Goal: Navigation & Orientation: Find specific page/section

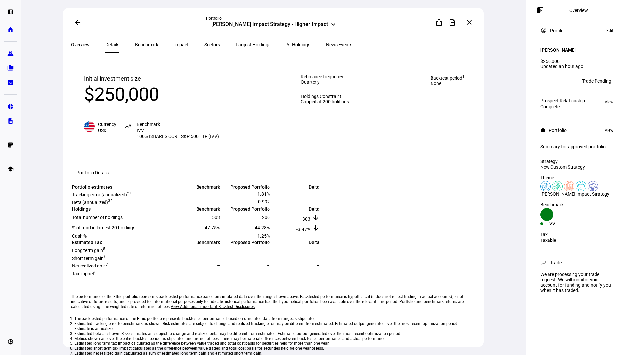
click at [470, 24] on mat-icon "close" at bounding box center [469, 22] width 8 height 8
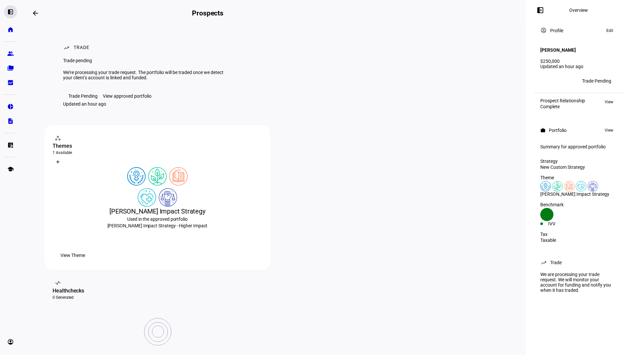
click at [12, 8] on div "left_panel_open" at bounding box center [10, 11] width 13 height 13
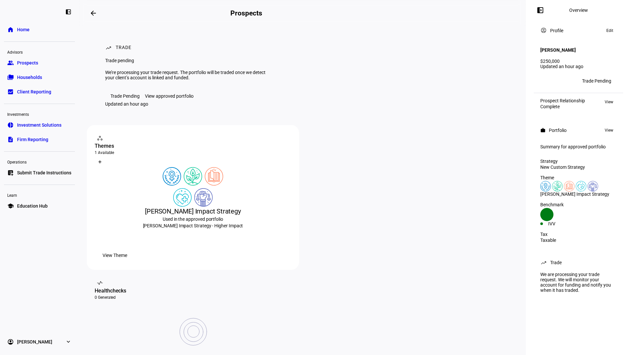
click at [20, 26] on link "home Home" at bounding box center [39, 29] width 71 height 13
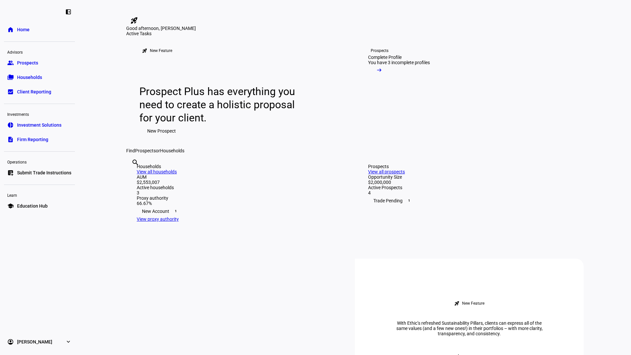
click at [31, 24] on link "home Home" at bounding box center [39, 29] width 71 height 13
click at [21, 63] on span "Prospects" at bounding box center [27, 62] width 21 height 7
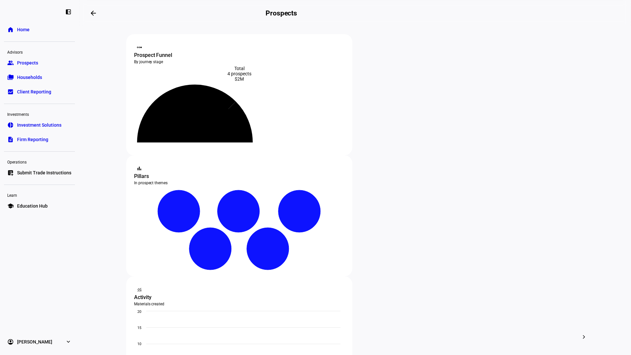
click at [30, 31] on link "home Home" at bounding box center [39, 29] width 71 height 13
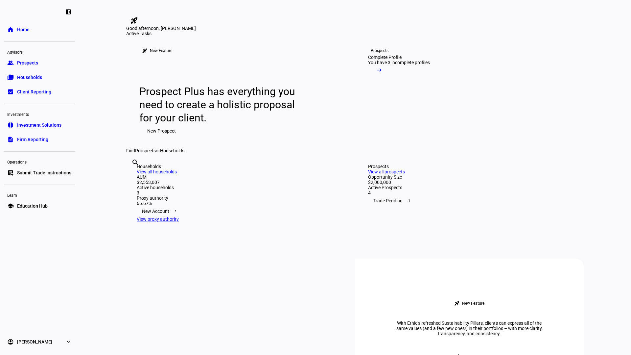
click at [19, 9] on div at bounding box center [24, 11] width 33 height 7
